Goal: Task Accomplishment & Management: Complete application form

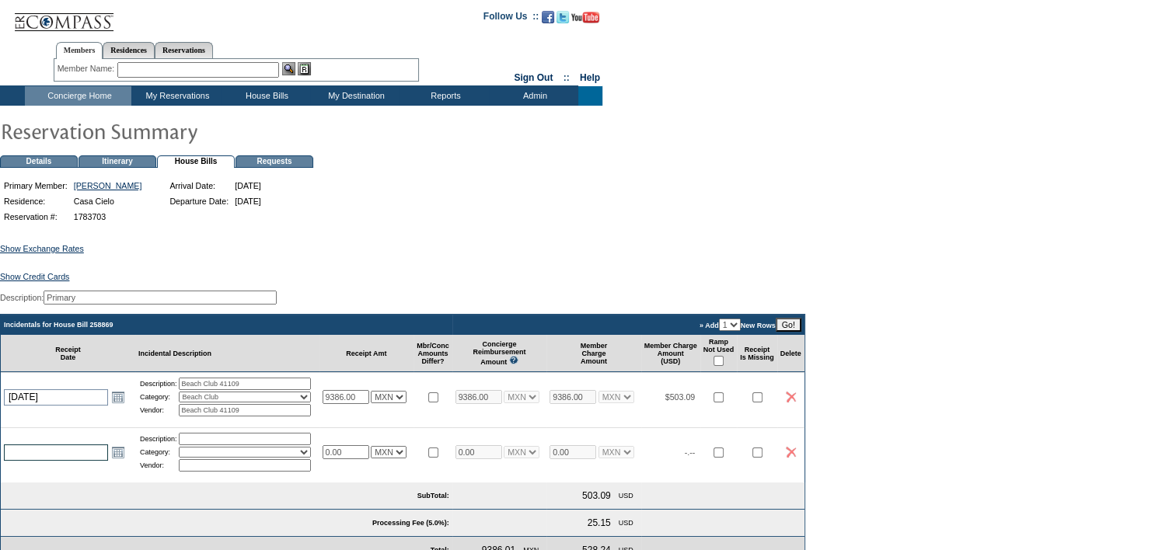
click at [60, 453] on input "text" at bounding box center [56, 453] width 104 height 16
type input "1"
type input "[DATE]"
paste input "41123 CIELO $ 11,343.00"
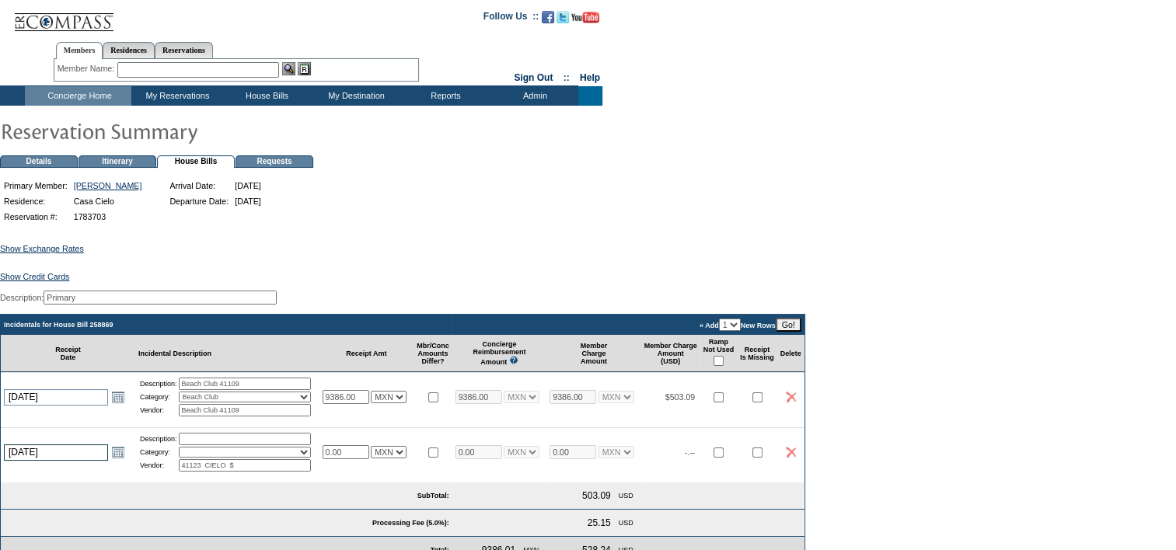
type input "41123 CIELO $"
paste input "11,343"
type input "11343.00"
select select "7"
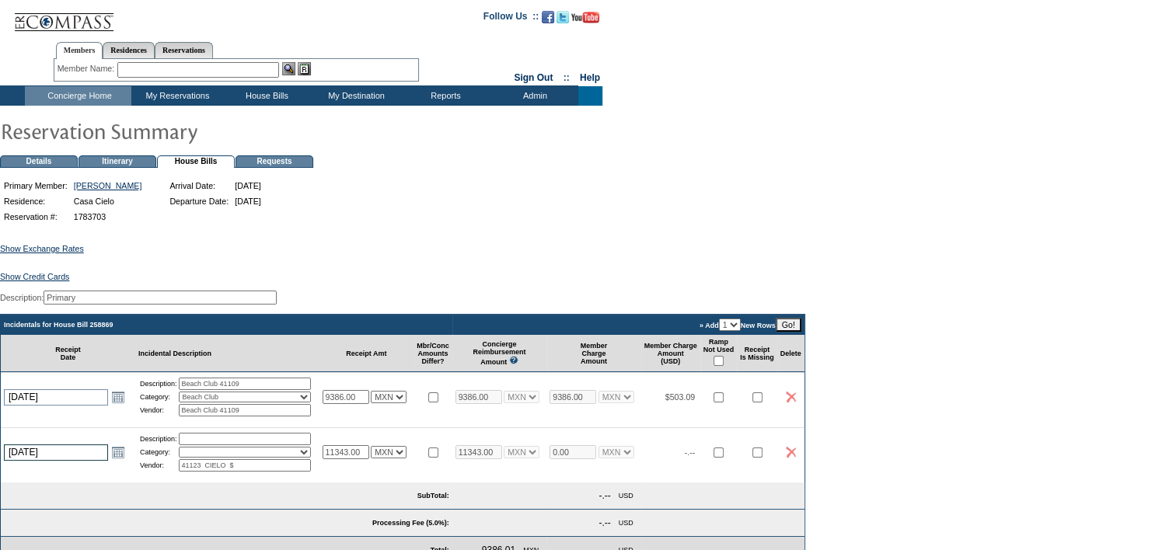
type input "11343.00"
select select "7"
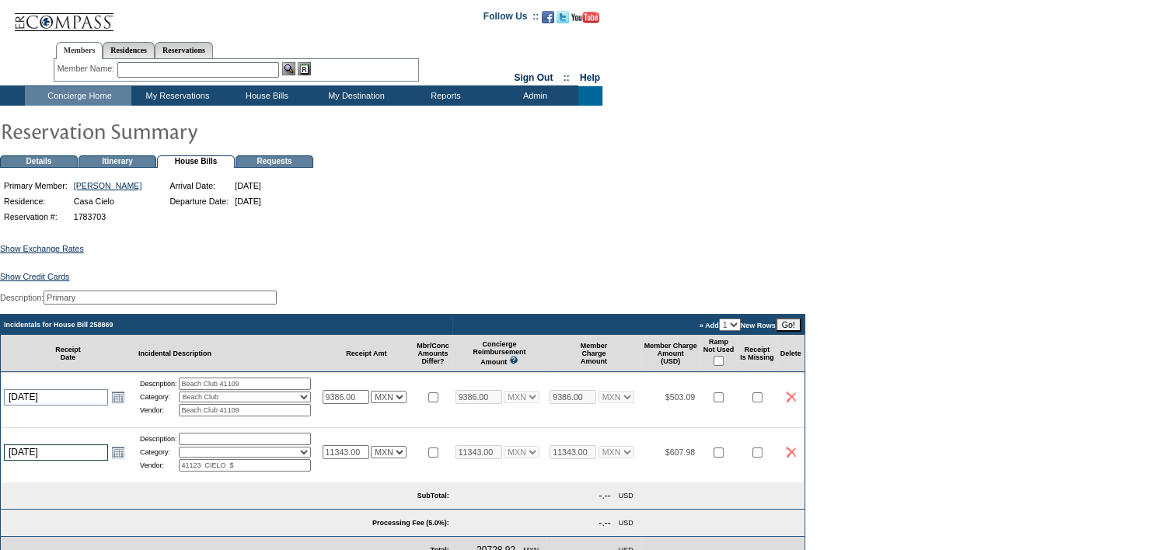
select select "7"
type input "CIELO $"
paste input "41123"
type input "Beach Club 41123"
select select "4"
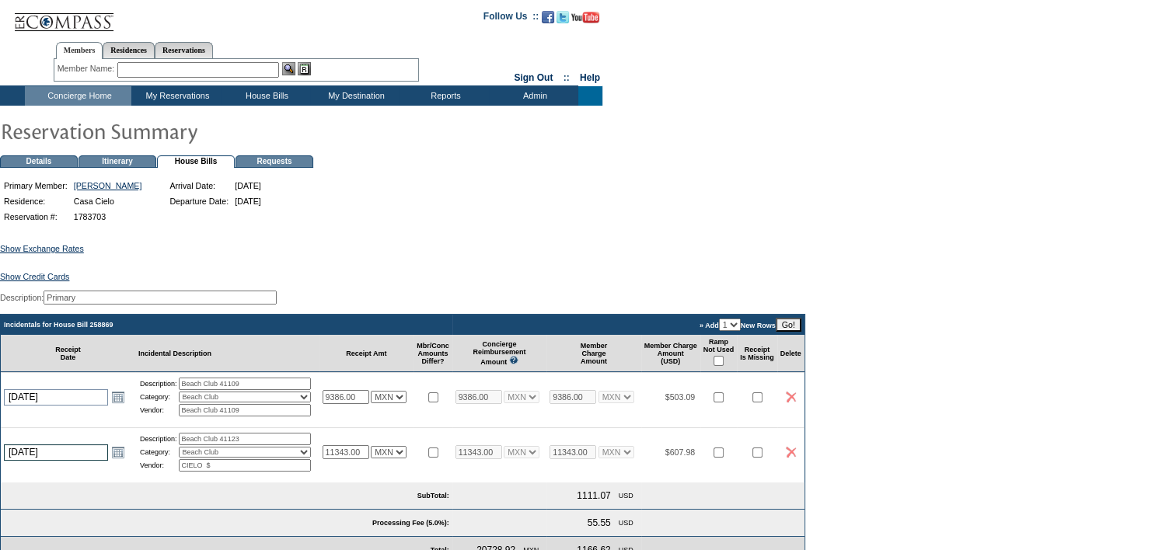
paste input "Beach Club 41123"
type input "Beach Club 41123"
select select "7"
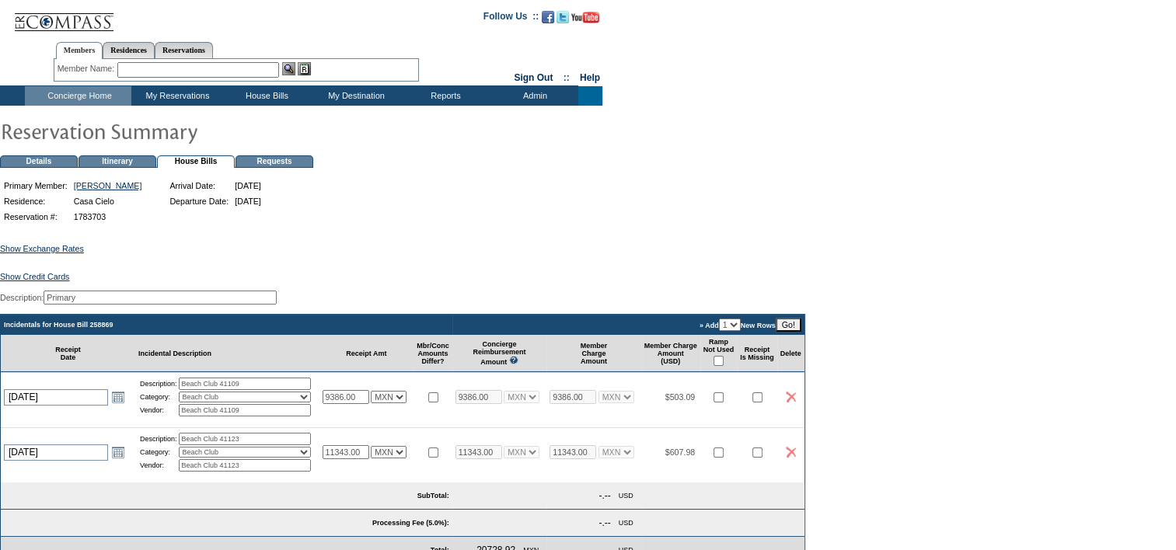
select select "7"
click at [801, 330] on input "Go!" at bounding box center [789, 325] width 26 height 14
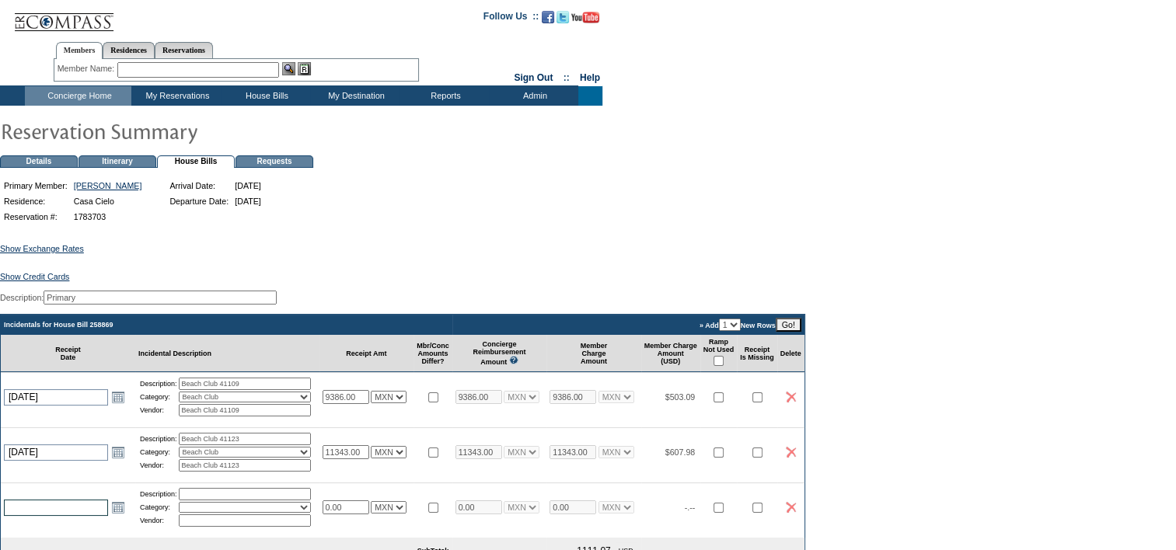
click at [69, 512] on input "text" at bounding box center [56, 508] width 104 height 16
type input "30"
type input "[DATE]"
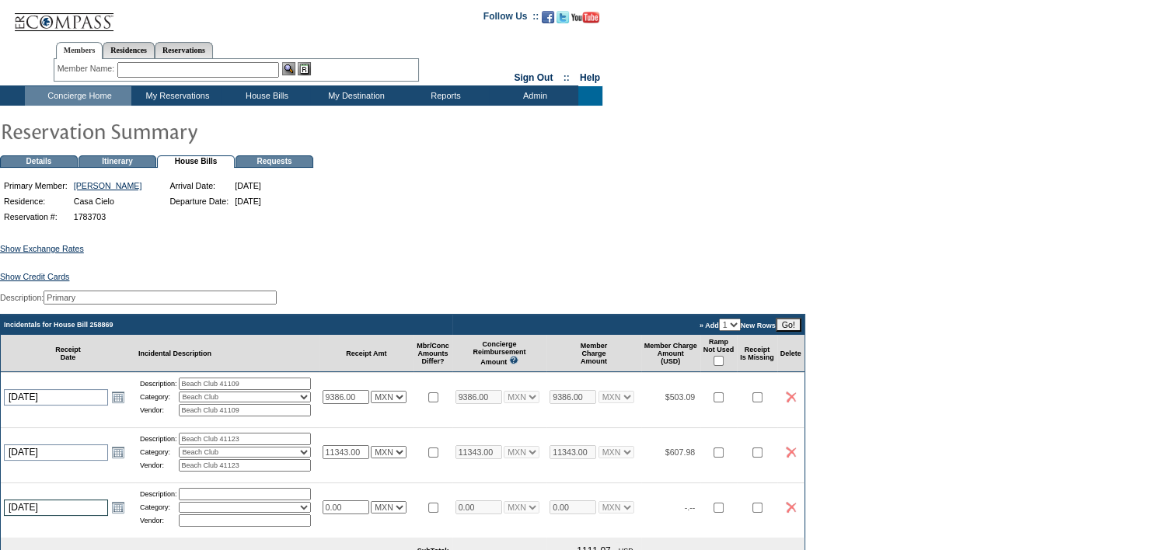
paste input "41114 CIELO $ 11,378.00"
type input "41114 CIELO $"
paste input "11,378"
type input "11378.00"
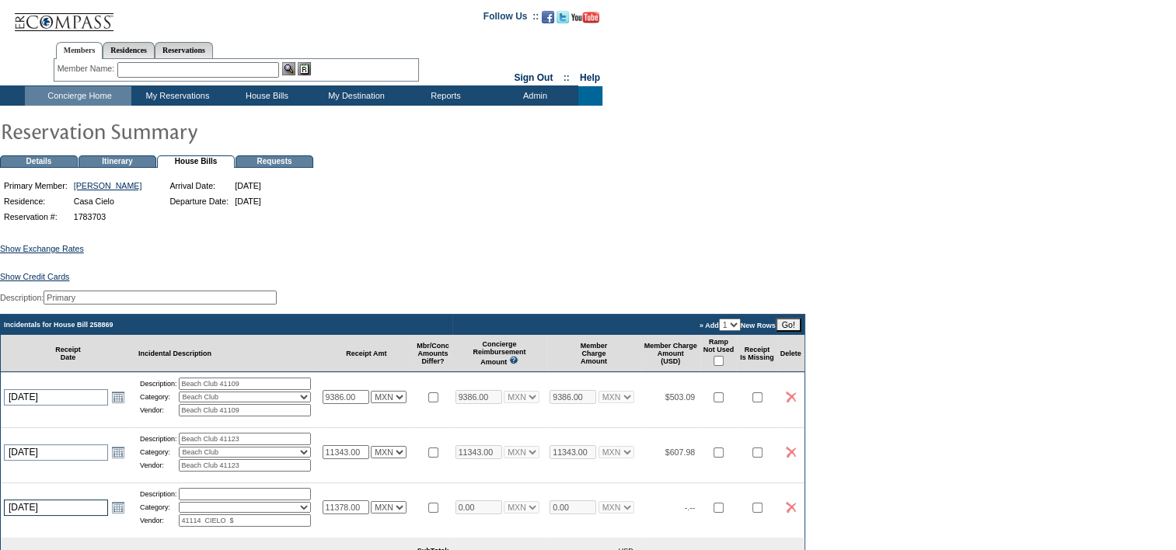
select select "7"
type input "11378.00"
select select "7"
type input "CIELO $"
paste input "41114"
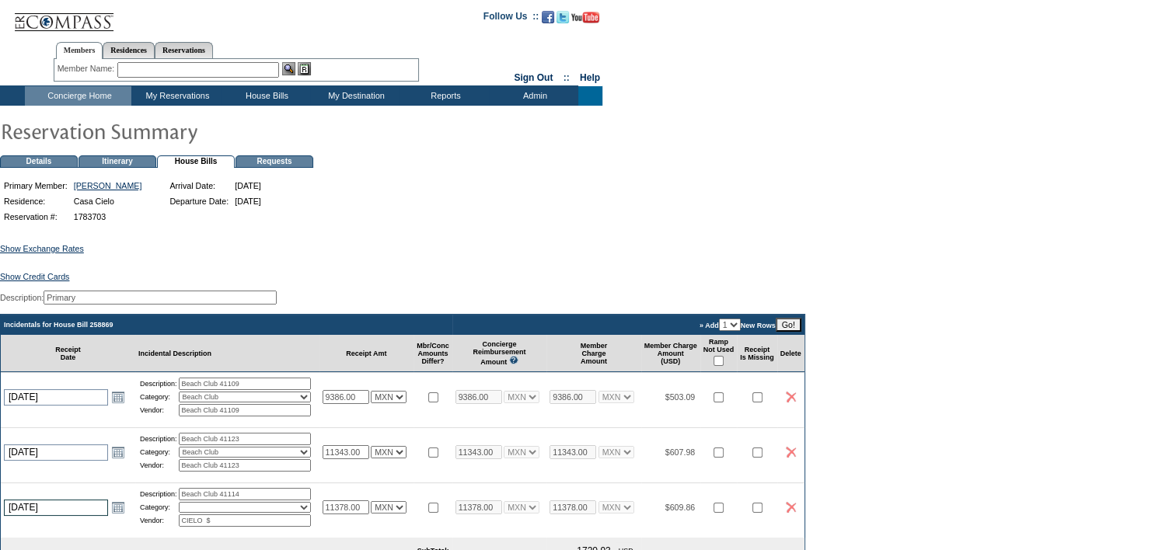
type input "Beach Club 41114"
select select "4"
paste input "Beach Club 41114"
type input "Beach Club 41114"
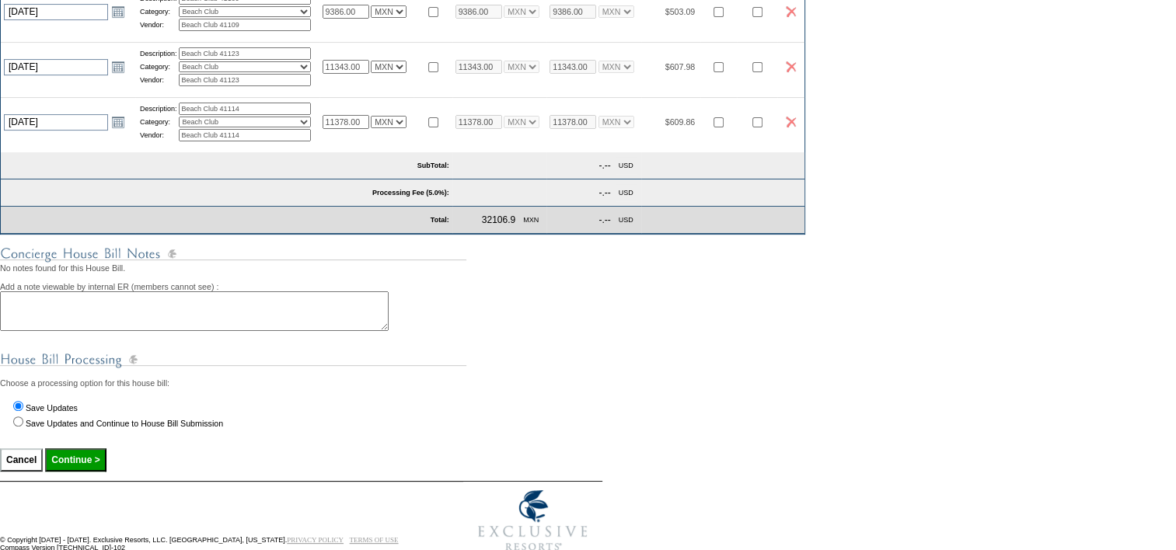
scroll to position [390, 0]
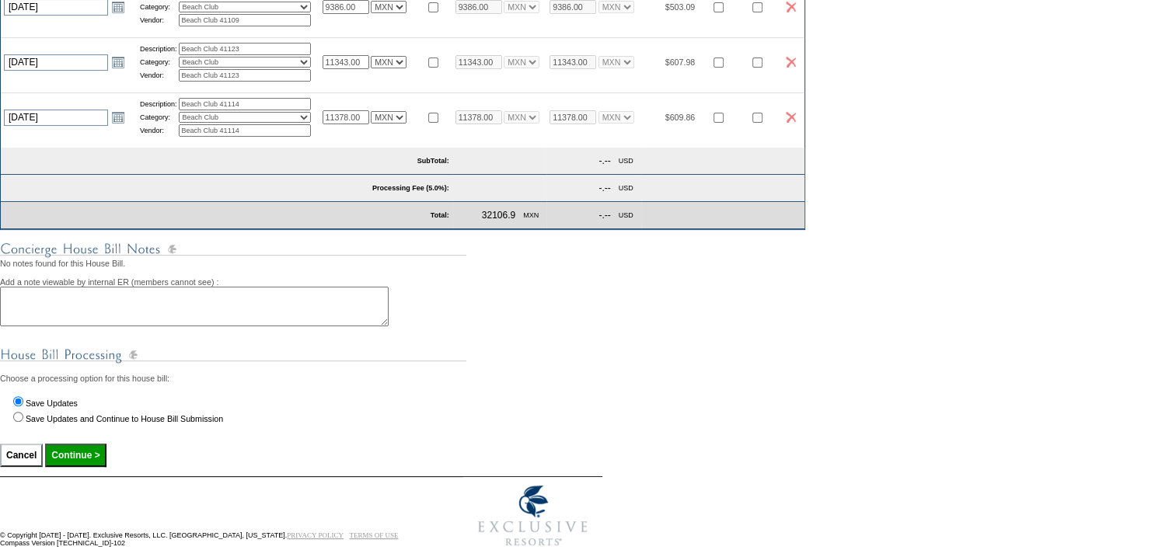
select select "7"
click at [99, 459] on input "Continue >" at bounding box center [75, 455] width 61 height 23
type input "Processing..."
